Goal: Task Accomplishment & Management: Complete application form

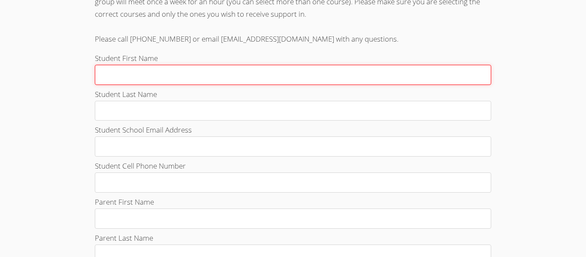
scroll to position [292, 0]
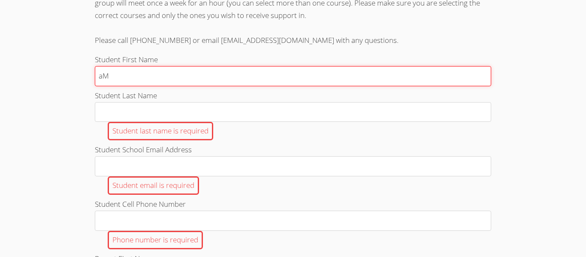
type input "a"
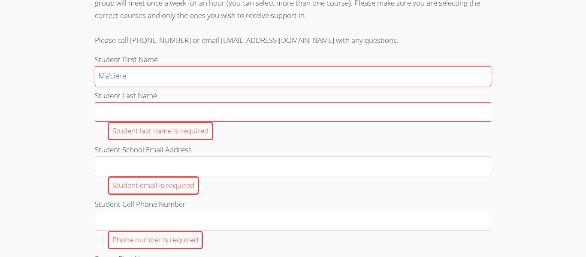
type input "Ma'ciere"
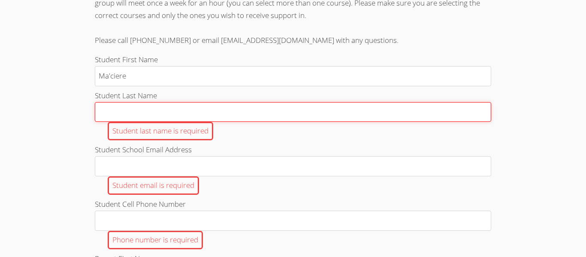
click at [171, 116] on input "Student Last Name Student last name is required" at bounding box center [293, 112] width 396 height 20
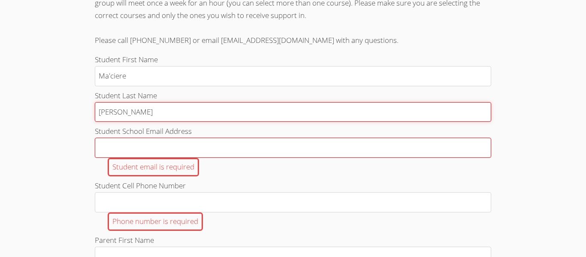
type input "[PERSON_NAME]"
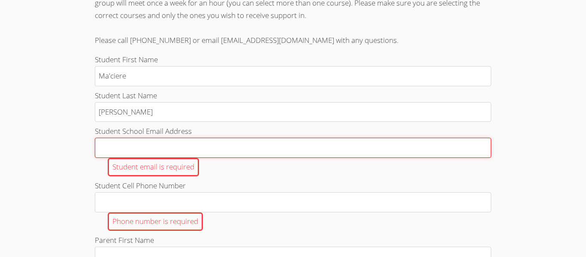
click at [156, 149] on input "Student School Email Address Student email is required" at bounding box center [293, 148] width 396 height 20
type input "[EMAIL_ADDRESS][DOMAIN_NAME]"
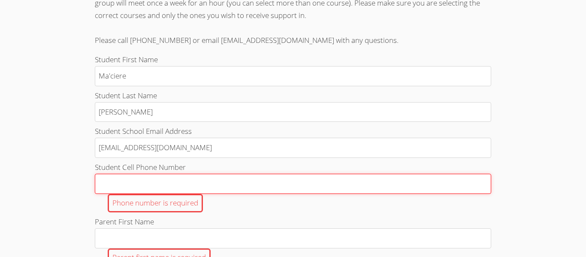
click at [166, 181] on input "Student Cell Phone Number Phone number is required" at bounding box center [293, 184] width 396 height 20
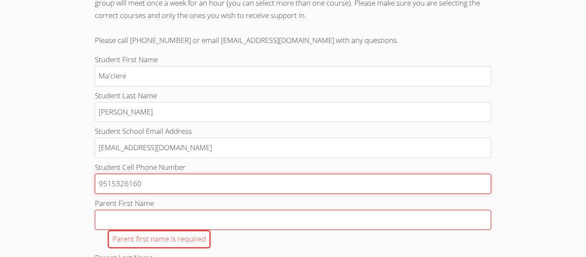
type input "9515326160"
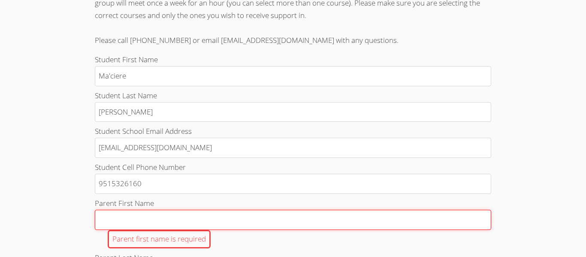
click at [113, 215] on input "Parent First Name Parent first name is required" at bounding box center [293, 220] width 396 height 20
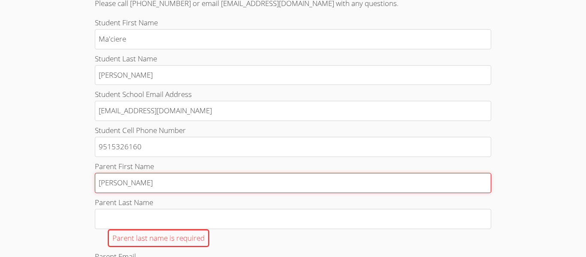
scroll to position [332, 0]
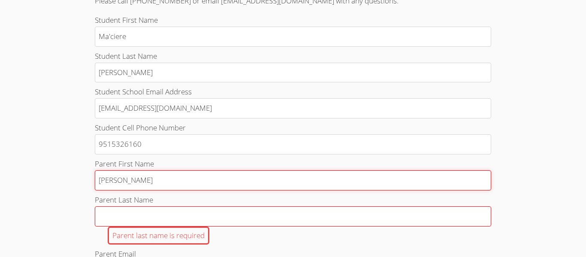
type input "Sharlisa"
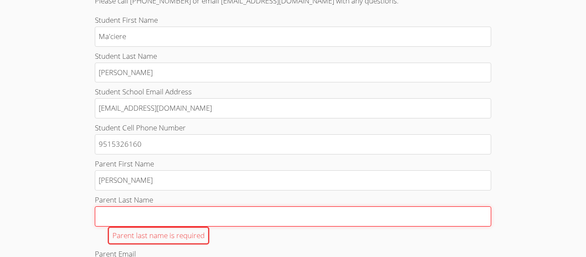
click at [117, 222] on input "Parent Last Name Parent last name is required" at bounding box center [293, 216] width 396 height 20
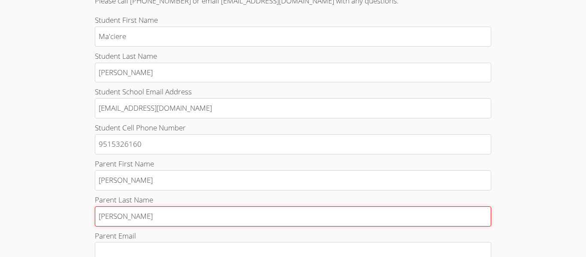
scroll to position [393, 0]
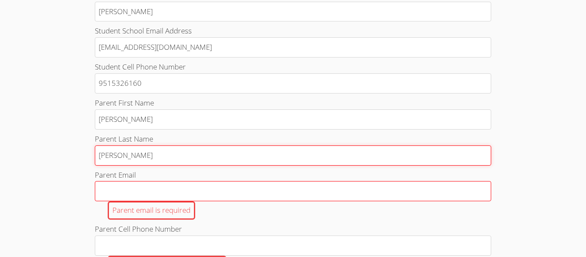
type input "Jackson"
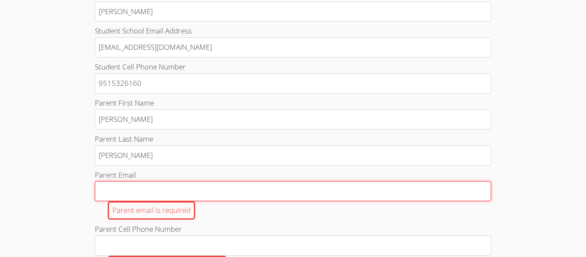
click at [147, 195] on input "Parent Email Parent email is required" at bounding box center [293, 191] width 396 height 20
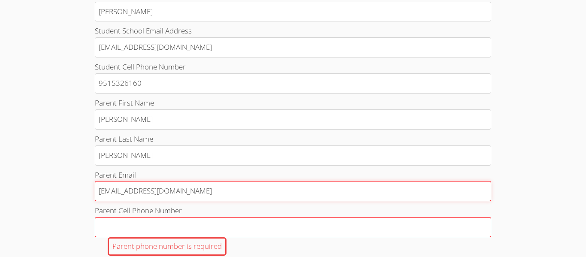
type input "Sharlisajackson@yahoo.com"
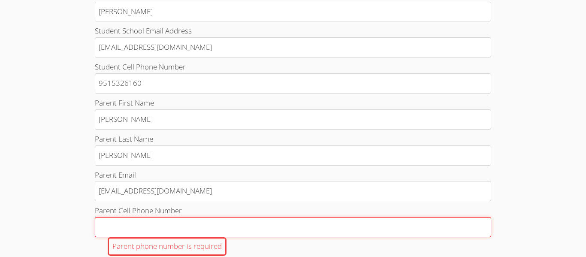
click at [126, 233] on input "Parent Cell Phone Number Parent phone number is required" at bounding box center [293, 227] width 396 height 20
type input "0"
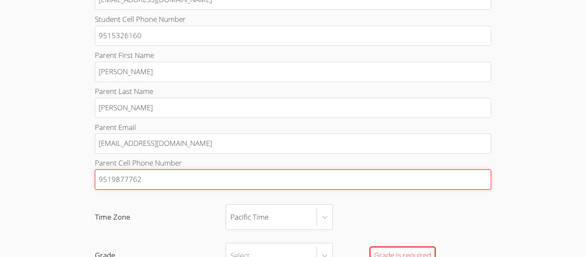
scroll to position [441, 0]
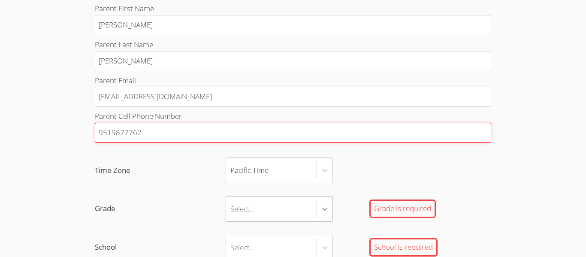
type input "9519877762"
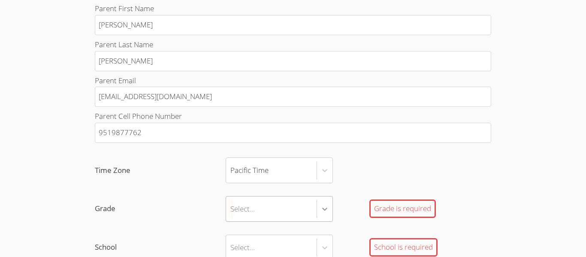
scroll to position [539, 0]
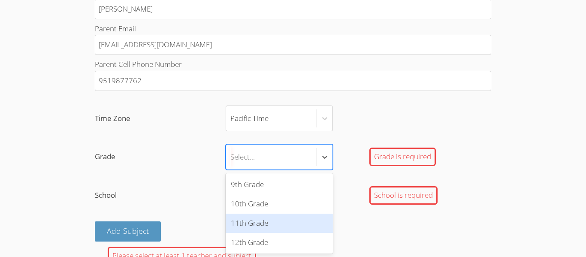
click at [298, 228] on div "11th Grade" at bounding box center [278, 222] width 107 height 19
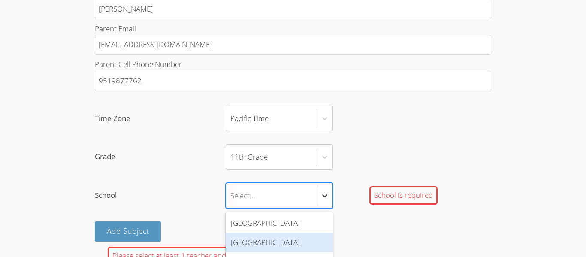
scroll to position [577, 0]
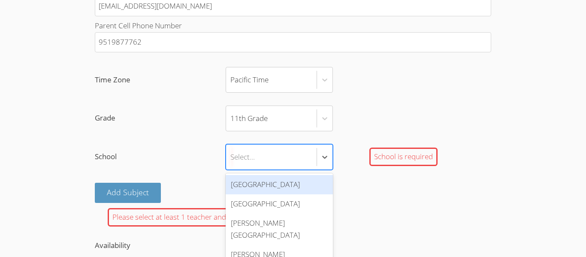
click at [304, 186] on div "Hawthorne High School" at bounding box center [278, 184] width 107 height 19
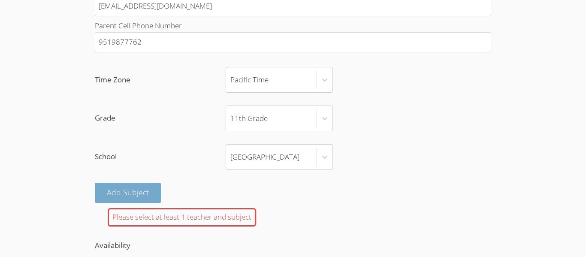
click at [123, 187] on button "Add Subject" at bounding box center [128, 193] width 66 height 20
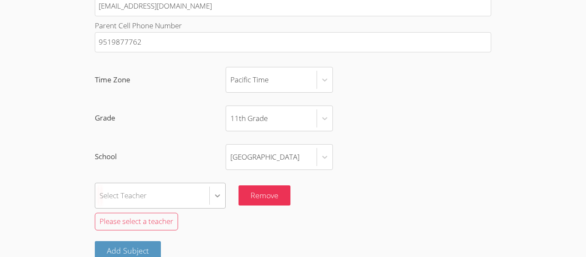
click at [213, 194] on div "Select Teacher" at bounding box center [160, 196] width 131 height 26
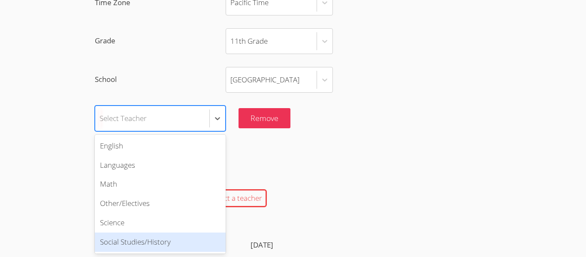
click at [189, 243] on div "Social Studies/History" at bounding box center [160, 241] width 131 height 19
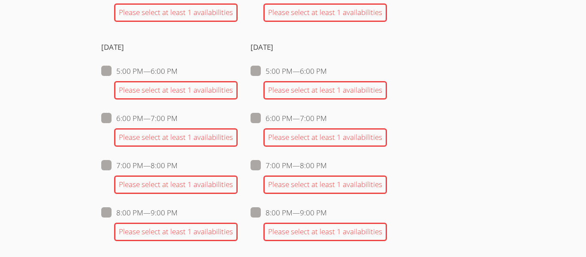
scroll to position [1070, 0]
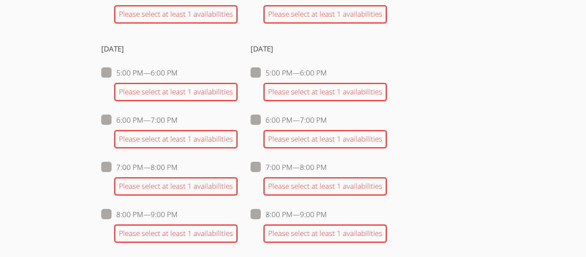
click at [177, 171] on span at bounding box center [177, 167] width 0 height 10
click at [177, 169] on input "7:00 PM — 8:00 PM" at bounding box center [180, 165] width 7 height 7
checkbox input "true"
checkbox input "false"
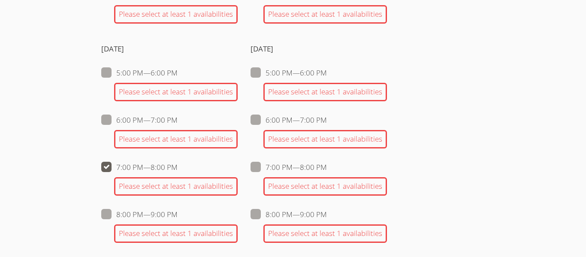
checkbox input "false"
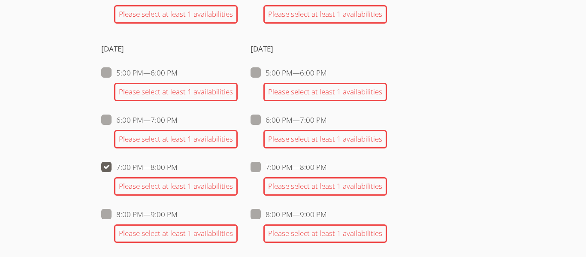
checkbox input "false"
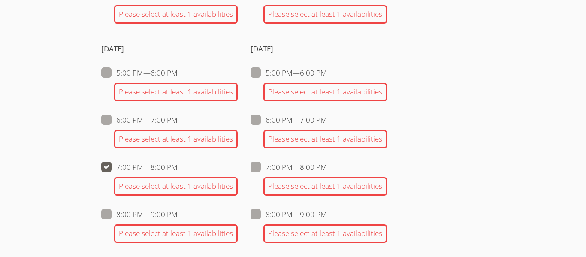
checkbox input "false"
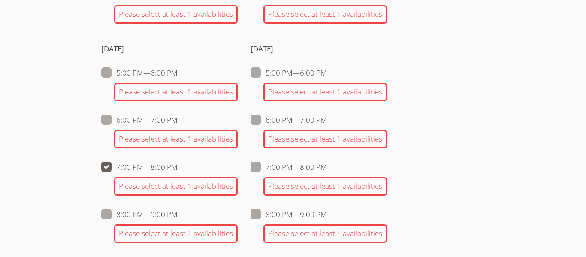
checkbox input "false"
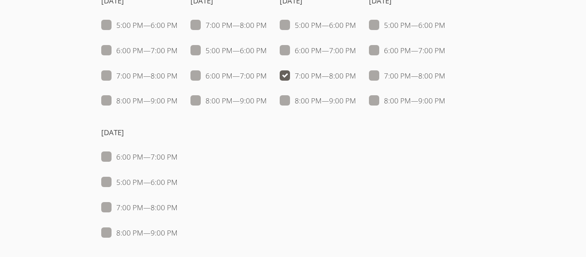
scroll to position [899, 0]
click at [177, 103] on span at bounding box center [177, 100] width 0 height 10
click at [177, 102] on input "8:00 PM — 9:00 PM" at bounding box center [180, 97] width 7 height 7
checkbox input "true"
checkbox input "false"
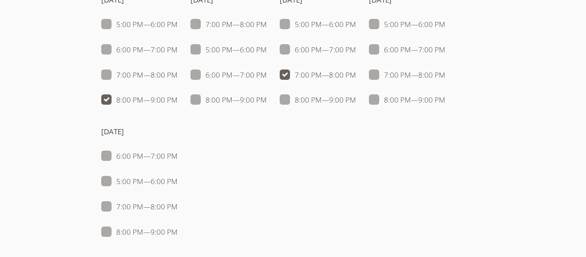
checkbox input "false"
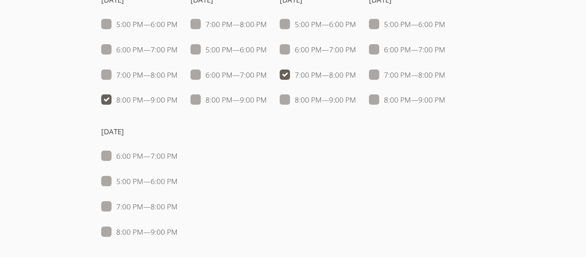
checkbox input "false"
checkbox input "true"
checkbox input "false"
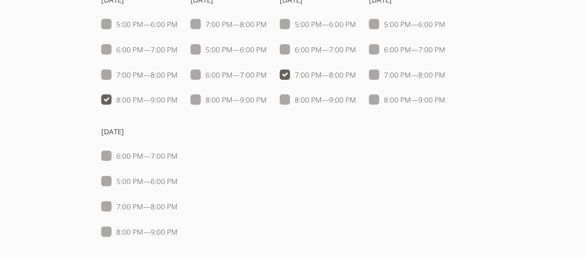
checkbox input "false"
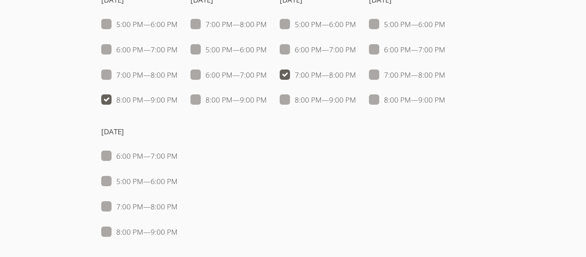
checkbox input "false"
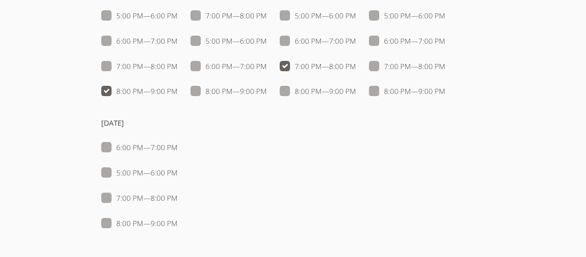
scroll to position [913, 0]
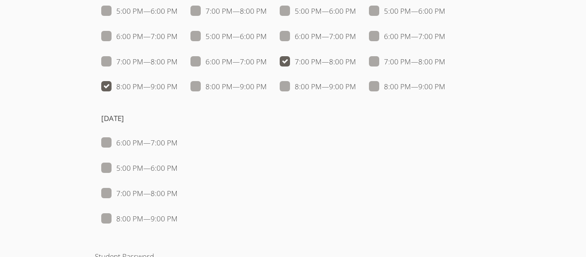
click at [356, 62] on span at bounding box center [356, 62] width 0 height 10
click at [356, 62] on input "7:00 PM — 8:00 PM" at bounding box center [359, 59] width 7 height 7
checkbox input "false"
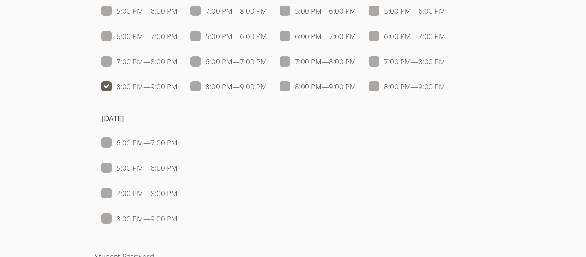
checkbox input "false"
checkbox input "true"
checkbox input "false"
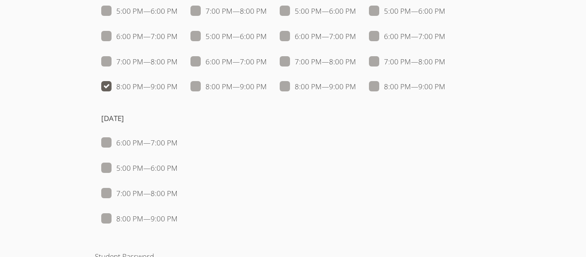
checkbox input "false"
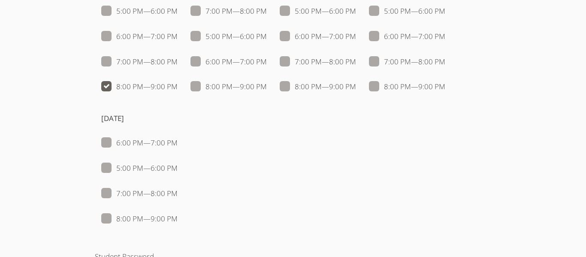
checkbox input "false"
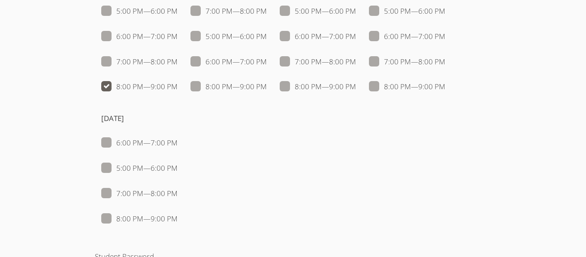
checkbox input "false"
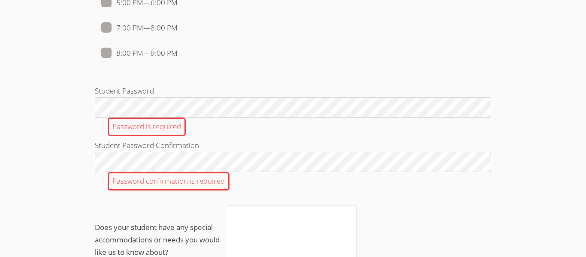
scroll to position [1076, 0]
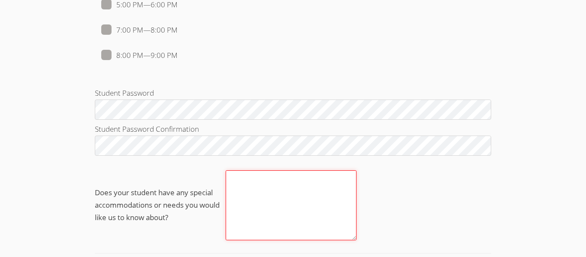
click at [251, 191] on textarea "Does your student have any special accommodations or needs you would like us to…" at bounding box center [290, 205] width 131 height 70
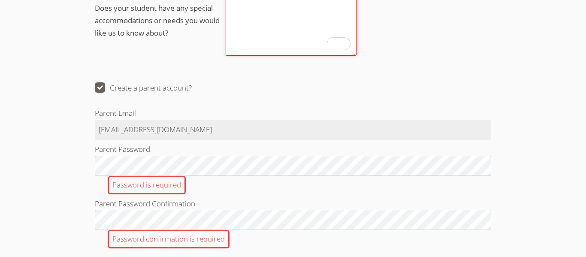
scroll to position [1260, 0]
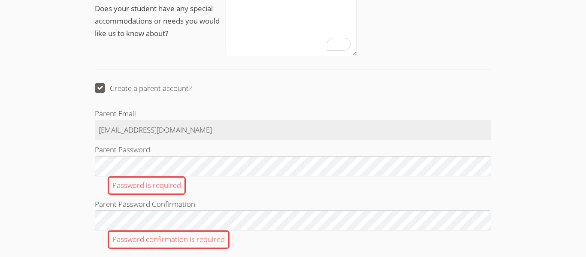
click at [192, 83] on span at bounding box center [192, 88] width 0 height 10
click at [192, 83] on input "Create a parent account?" at bounding box center [195, 86] width 7 height 7
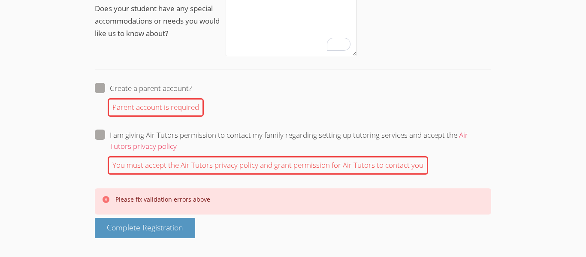
scroll to position [1254, 0]
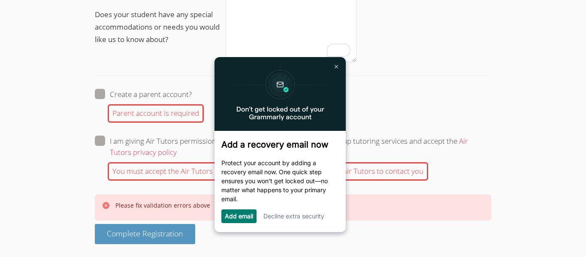
click at [192, 91] on span at bounding box center [192, 94] width 0 height 10
click at [192, 91] on input "Create a parent account?" at bounding box center [195, 92] width 7 height 7
checkbox input "true"
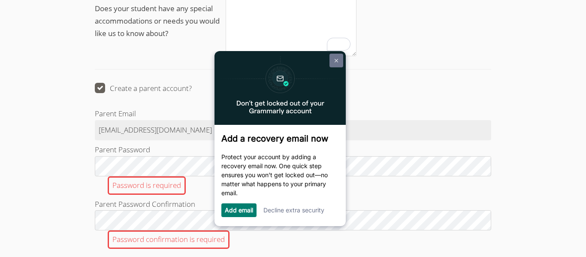
click at [339, 63] on link at bounding box center [336, 60] width 14 height 14
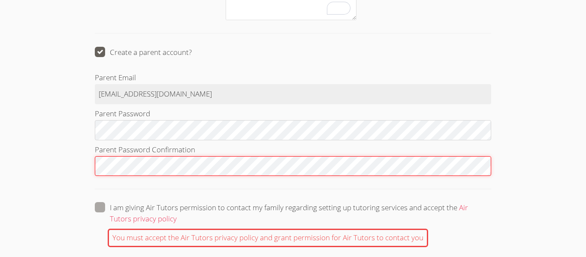
scroll to position [1306, 0]
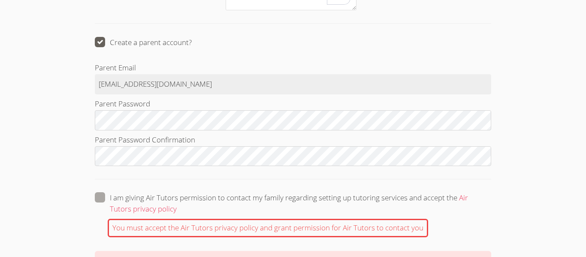
click at [177, 204] on span at bounding box center [177, 209] width 0 height 10
click at [177, 196] on input "I am giving Air Tutors permission to contact my family regarding setting up tut…" at bounding box center [180, 195] width 7 height 7
checkbox input "true"
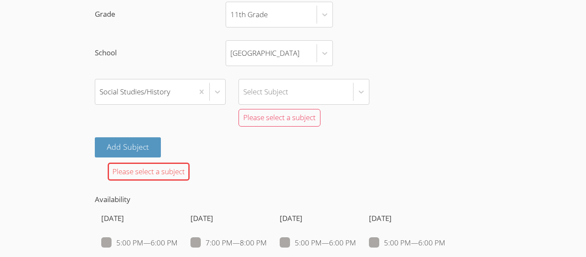
scroll to position [693, 0]
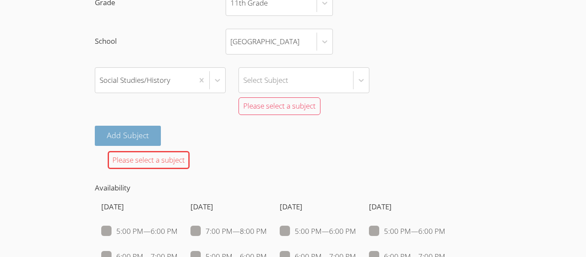
click at [133, 141] on button "Add Subject" at bounding box center [128, 136] width 66 height 20
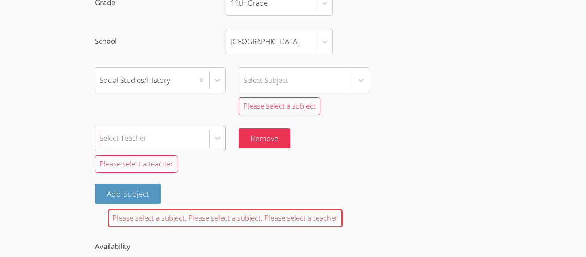
click at [208, 137] on div "Select Teacher" at bounding box center [160, 139] width 131 height 26
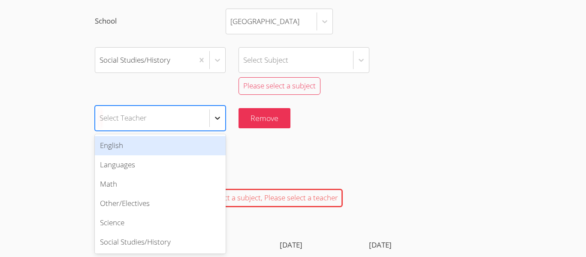
click at [211, 114] on div at bounding box center [217, 117] width 15 height 15
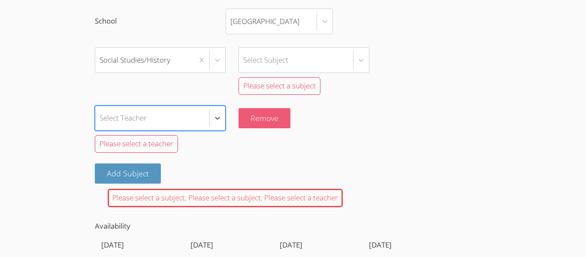
click at [259, 117] on button "Remove" at bounding box center [264, 118] width 52 height 20
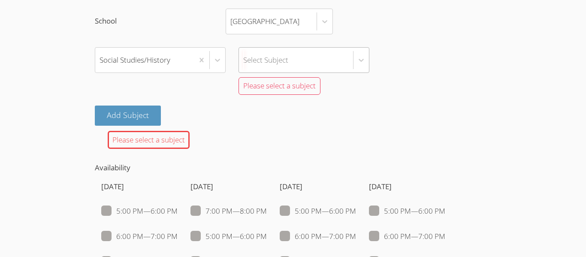
click at [339, 58] on div "Select Subject" at bounding box center [296, 60] width 114 height 25
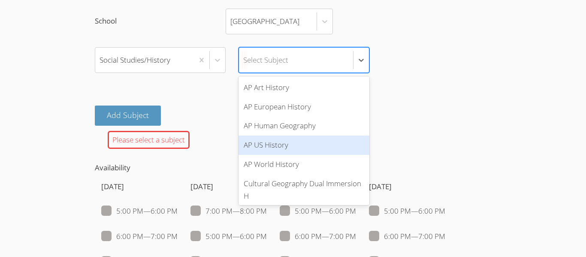
click at [292, 148] on div "AP US History" at bounding box center [303, 144] width 131 height 19
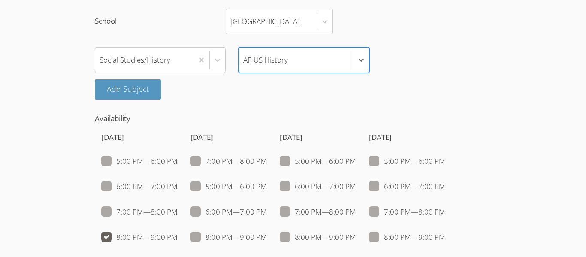
scroll to position [1261, 0]
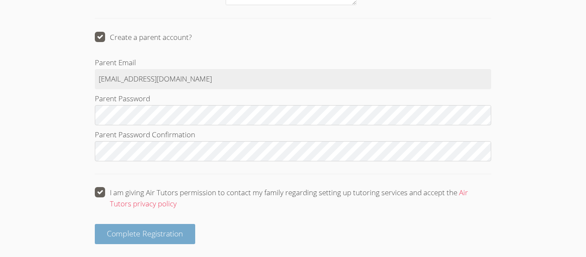
click at [168, 228] on span "Complete Registration" at bounding box center [145, 233] width 76 height 10
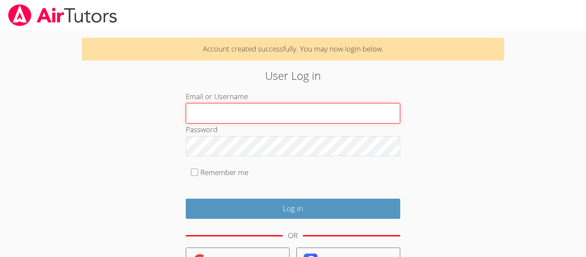
type input "m"
type input "[EMAIL_ADDRESS][DOMAIN_NAME]"
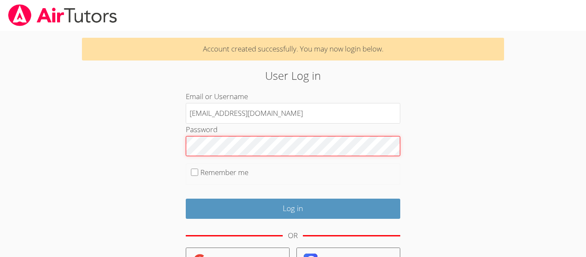
click at [186, 198] on input "Log in" at bounding box center [293, 208] width 214 height 20
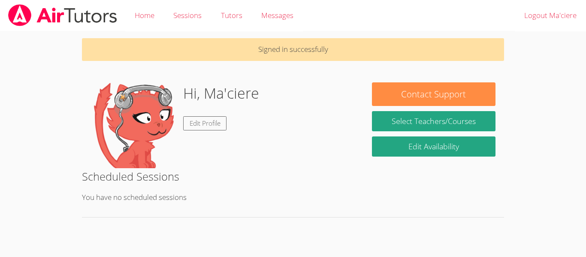
click at [236, 173] on h2 "Scheduled Sessions" at bounding box center [293, 176] width 422 height 16
